Goal: Navigation & Orientation: Go to known website

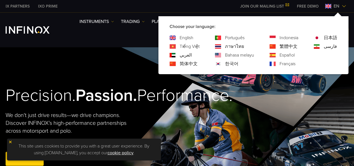
click at [344, 7] on img at bounding box center [344, 6] width 4 height 4
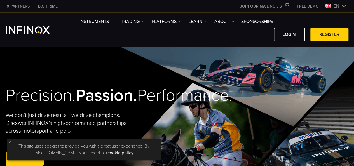
click at [344, 7] on img at bounding box center [344, 6] width 4 height 4
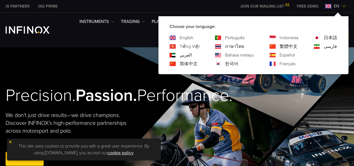
click at [286, 54] on link "Español" at bounding box center [287, 55] width 15 height 7
